Goal: Navigation & Orientation: Find specific page/section

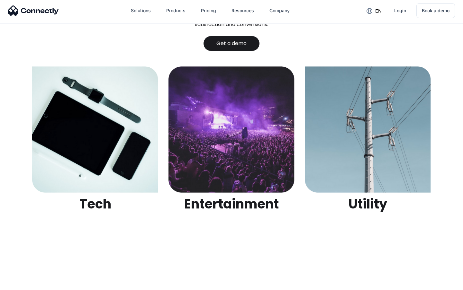
scroll to position [2030, 0]
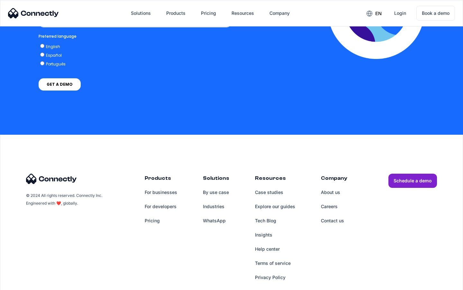
scroll to position [1414, 0]
